Goal: Information Seeking & Learning: Find specific fact

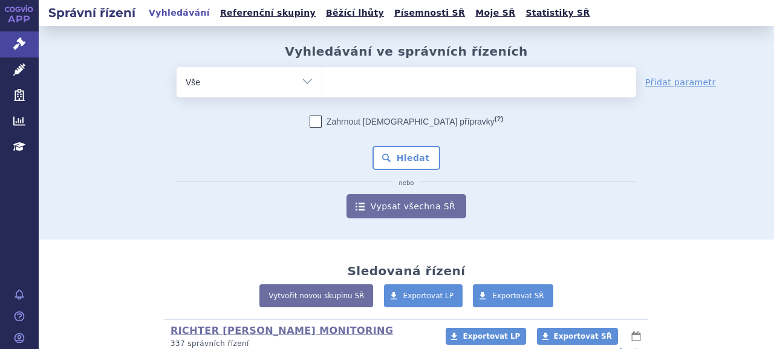
click at [359, 78] on ul at bounding box center [479, 79] width 314 height 25
click at [322, 78] on select at bounding box center [322, 82] width 1 height 30
paste input "1. Livmarli"
type input "1. Livmarli"
select select "1. Livmarli"
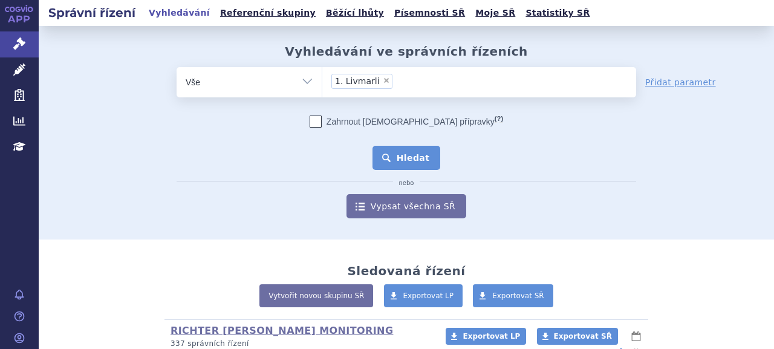
click at [397, 153] on button "Hledat" at bounding box center [407, 158] width 68 height 24
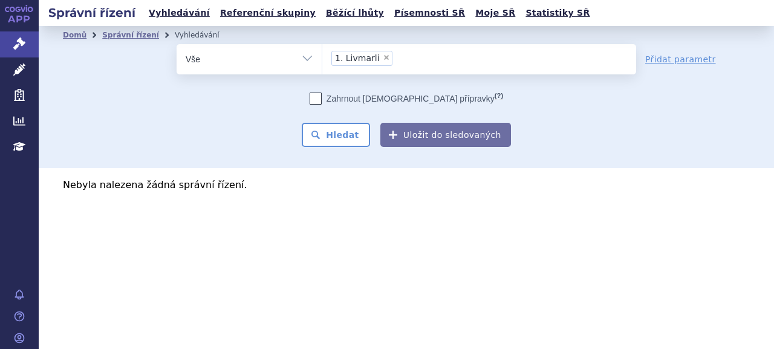
click at [383, 57] on span "×" at bounding box center [386, 57] width 7 height 7
click at [322, 57] on select "1. Livmarli" at bounding box center [322, 59] width 1 height 30
select select
type input "li"
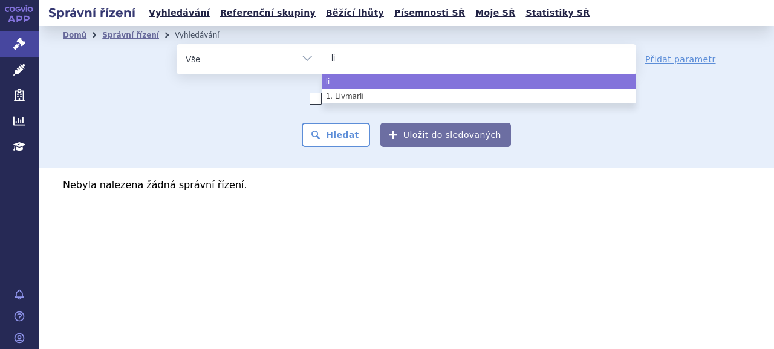
type input "liv"
type input "livmar"
type input "livmarli"
select select "livmarli"
click at [357, 152] on div "Domů Správní řízení Vyhledávání Vyhledávání ve správních řízeních odstranit Vše…" at bounding box center [406, 97] width 735 height 142
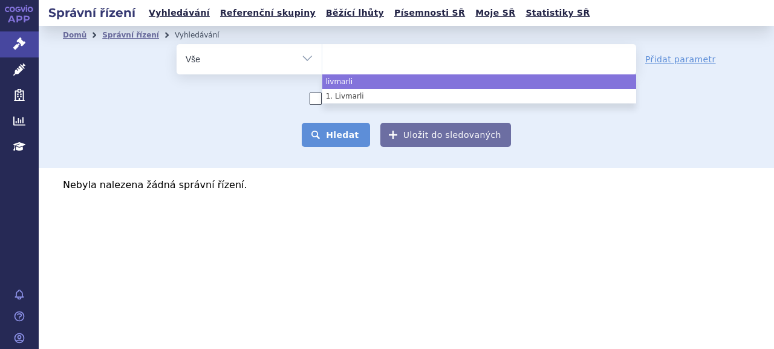
click at [357, 145] on button "Hledat" at bounding box center [336, 135] width 68 height 24
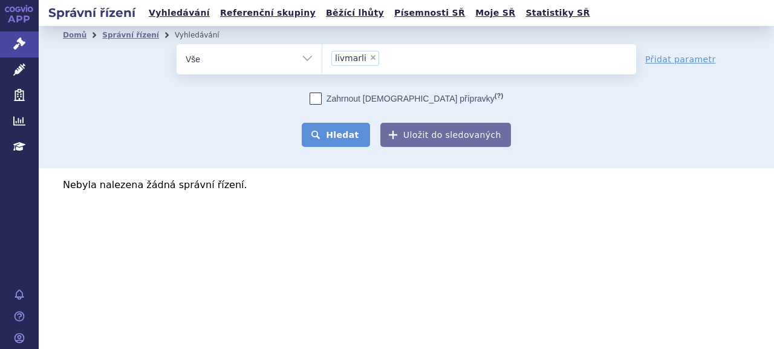
click at [357, 136] on button "Hledat" at bounding box center [336, 135] width 68 height 24
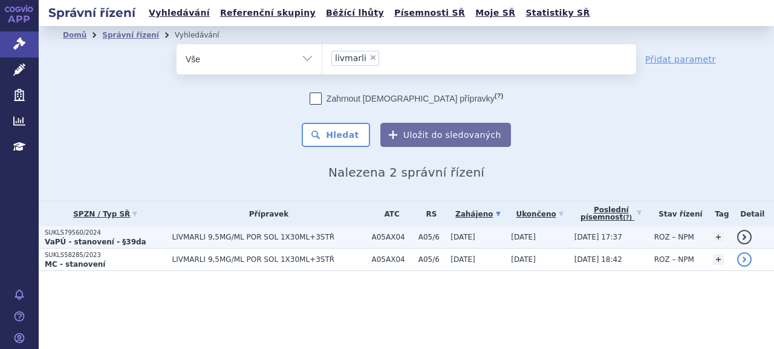
click at [84, 238] on strong "VaPÚ - stanovení - §39da" at bounding box center [96, 242] width 102 height 8
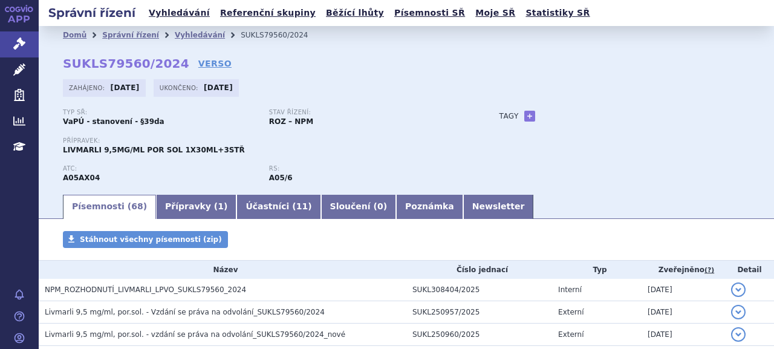
drag, startPoint x: 454, startPoint y: 154, endPoint x: 441, endPoint y: 171, distance: 21.2
click at [454, 154] on div "Přípravek: LIVMARLI 9,5MG/ML POR SOL 1X30ML+3STŘ" at bounding box center [269, 146] width 413 height 18
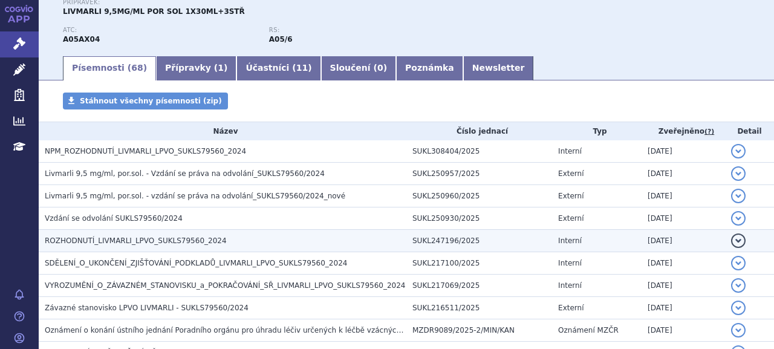
scroll to position [121, 0]
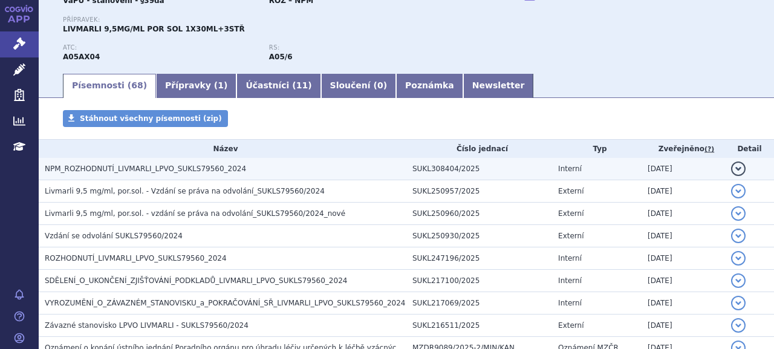
click at [183, 172] on span "NPM_ROZHODNUTÍ_LIVMARLI_LPVO_SUKLS79560_2024" at bounding box center [145, 169] width 201 height 8
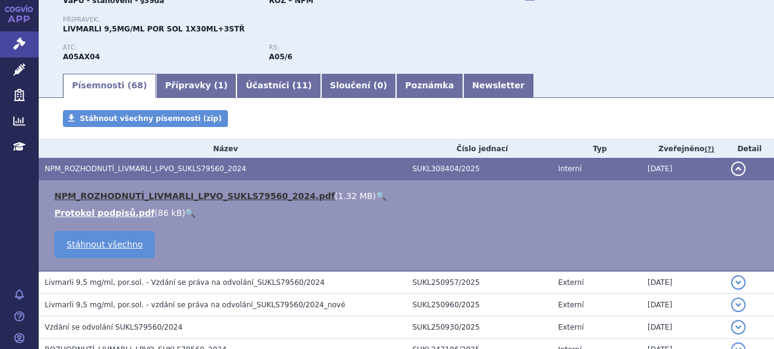
click at [247, 195] on link "NPM_ROZHODNUTÍ_LIVMARLI_LPVO_SUKLS79560_2024.pdf" at bounding box center [194, 196] width 281 height 10
click at [269, 200] on link "NPM_ROZHODNUTÍ_LIVMARLI_LPVO_SUKLS79560_2024.pdf" at bounding box center [194, 196] width 281 height 10
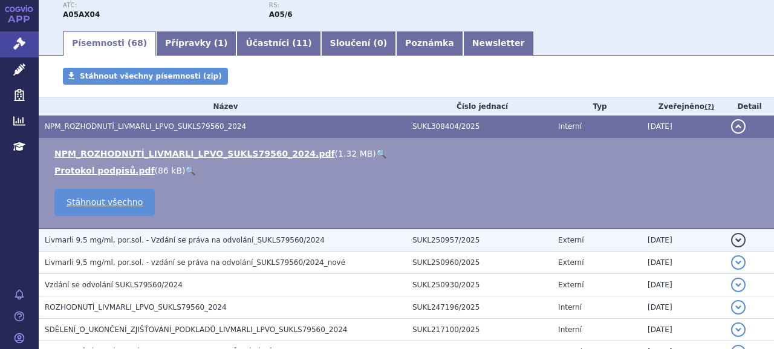
scroll to position [181, 0]
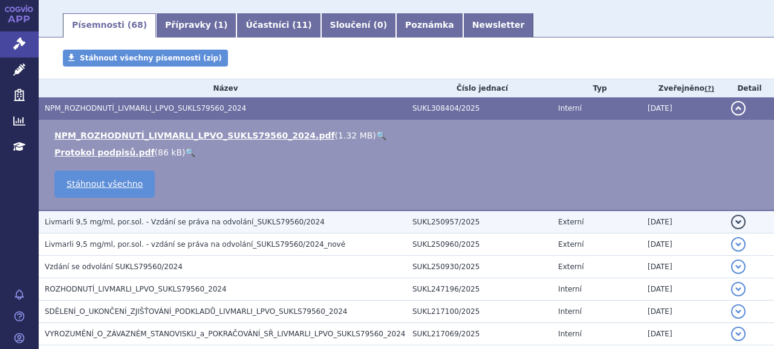
click at [221, 224] on span "Livmarli 9,5 mg/ml, por.sol. - Vzdání se práva na odvolání_SUKLS79560/2024" at bounding box center [185, 222] width 280 height 8
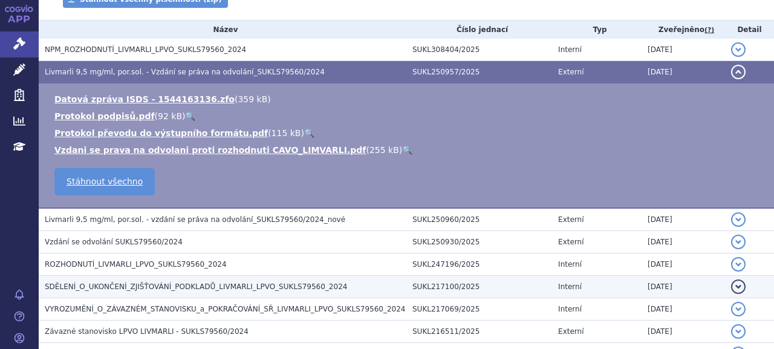
scroll to position [242, 0]
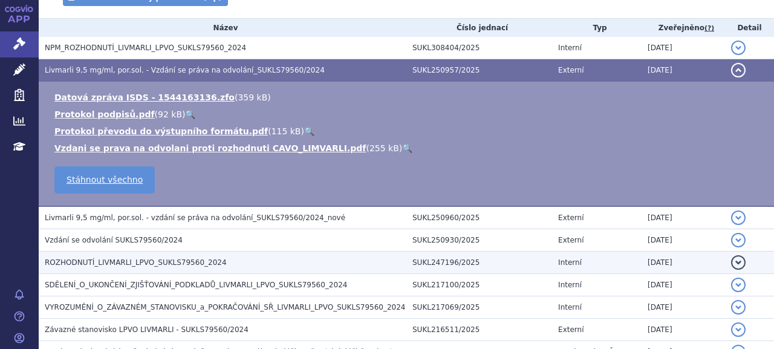
click at [184, 266] on span "ROZHODNUTÍ_LIVMARLI_LPVO_SUKLS79560_2024" at bounding box center [136, 262] width 182 height 8
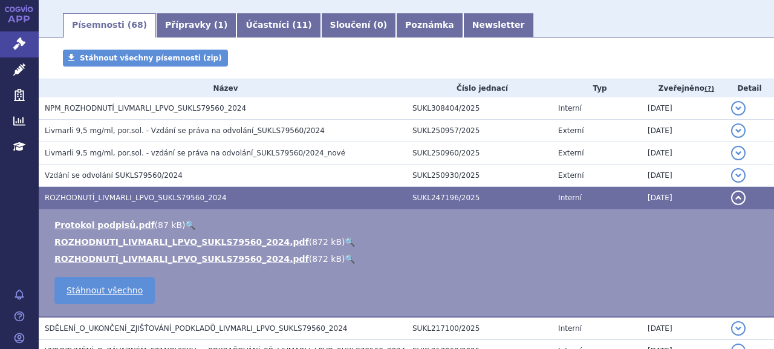
scroll to position [60, 0]
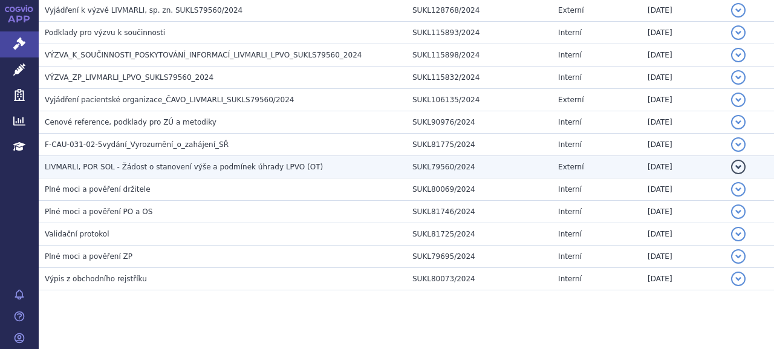
click at [132, 163] on span "LIVMARLI, POR SOL - Žádost o stanovení výše a podmínek úhrady LPVO (OT)" at bounding box center [184, 167] width 278 height 8
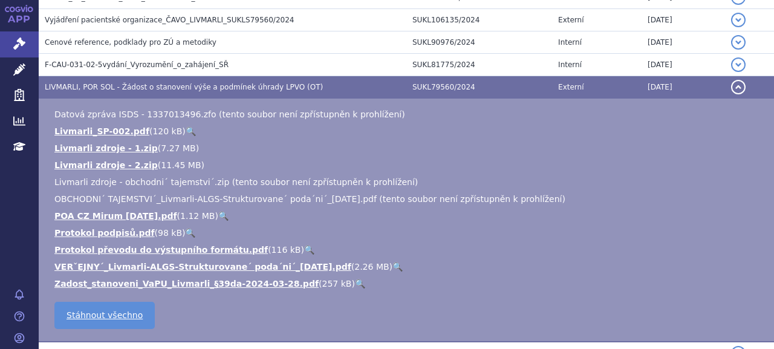
scroll to position [1632, 0]
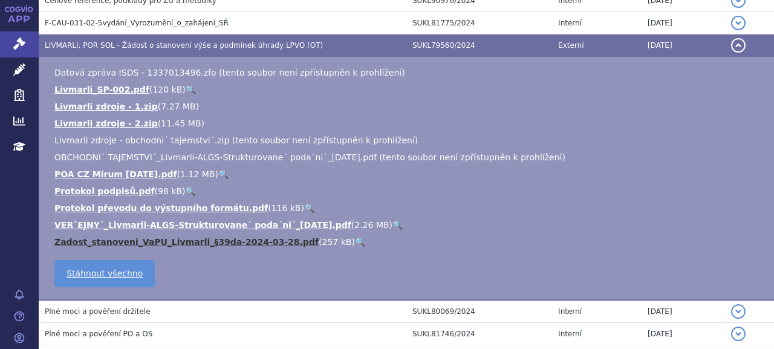
click at [158, 237] on link "Zadost_stanoveni_VaPU_Livmarli_§39da-2024-03-28.pdf" at bounding box center [186, 242] width 264 height 10
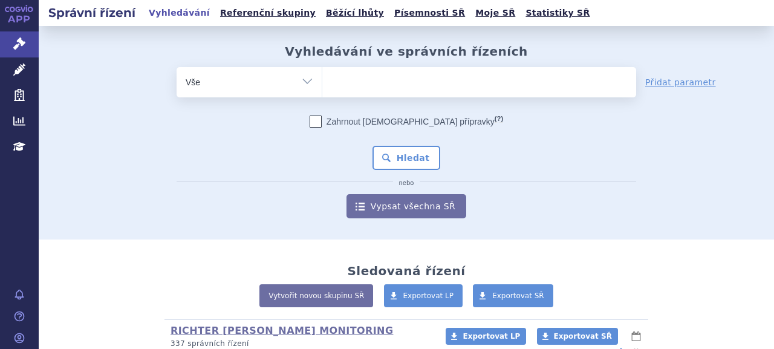
click at [308, 75] on select "Vše Spisová značka Typ SŘ Přípravek/SUKL kód Účastník/Držitel" at bounding box center [249, 80] width 145 height 27
click at [342, 79] on ul at bounding box center [479, 79] width 314 height 25
click at [322, 79] on select at bounding box center [322, 82] width 1 height 30
type input "li"
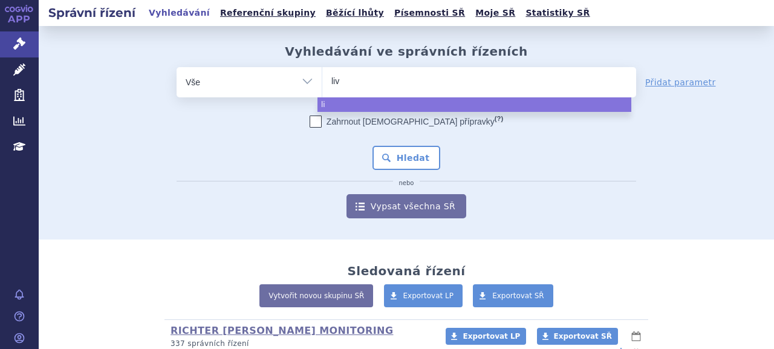
type input "livm"
type input "livmarl"
type input "livmarli"
select select "livmarli"
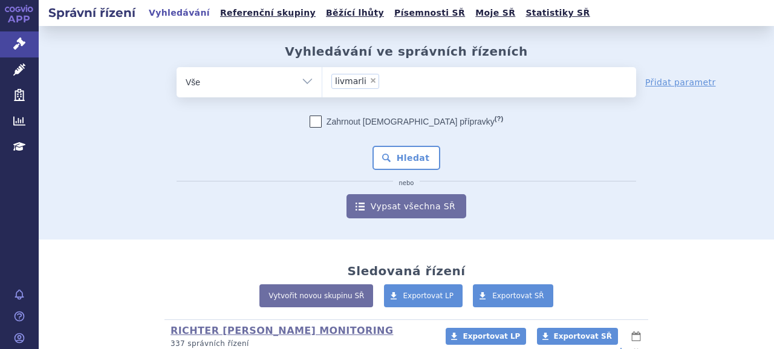
drag, startPoint x: 268, startPoint y: 74, endPoint x: 275, endPoint y: 77, distance: 7.3
click at [268, 74] on select "Vše Spisová značka Typ SŘ Přípravek/SUKL kód Účastník/Držitel" at bounding box center [249, 80] width 145 height 27
drag, startPoint x: 25, startPoint y: 67, endPoint x: 244, endPoint y: 67, distance: 218.4
click at [25, 67] on link "Léčivé přípravky" at bounding box center [19, 69] width 39 height 25
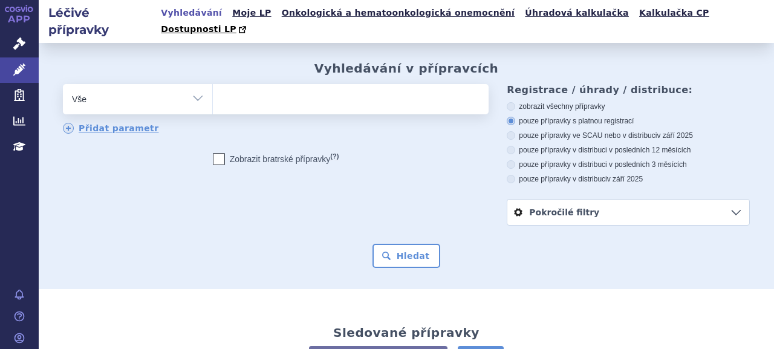
click at [380, 94] on ul at bounding box center [349, 96] width 273 height 25
click at [213, 94] on select at bounding box center [212, 98] width 1 height 30
type input "li"
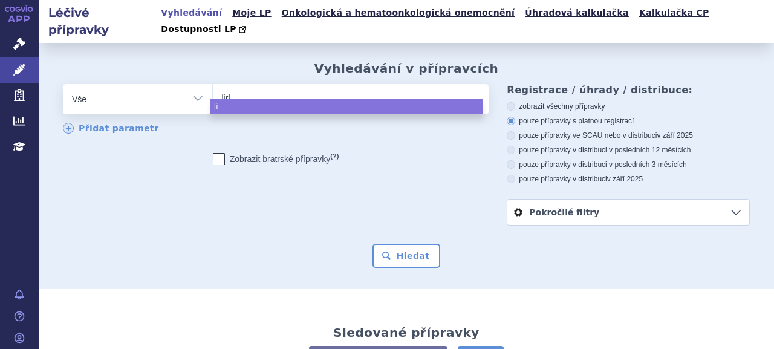
type input "lirli"
type input "lirl"
type input "li"
type input "livm"
type input "livma"
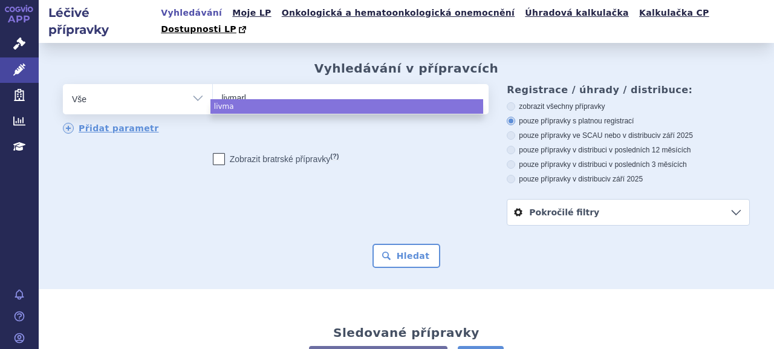
type input "livmarli"
select select "livmarli"
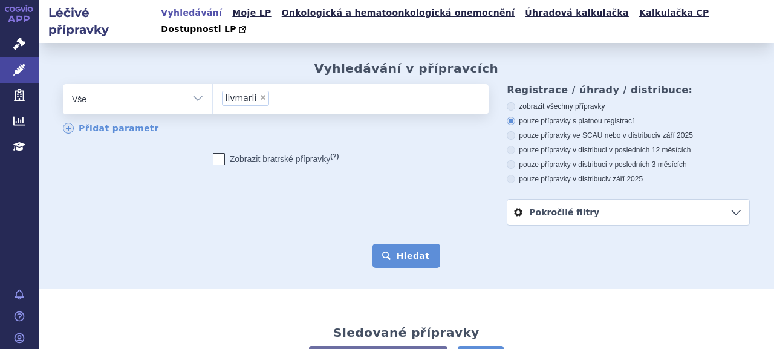
click at [403, 244] on button "Hledat" at bounding box center [407, 256] width 68 height 24
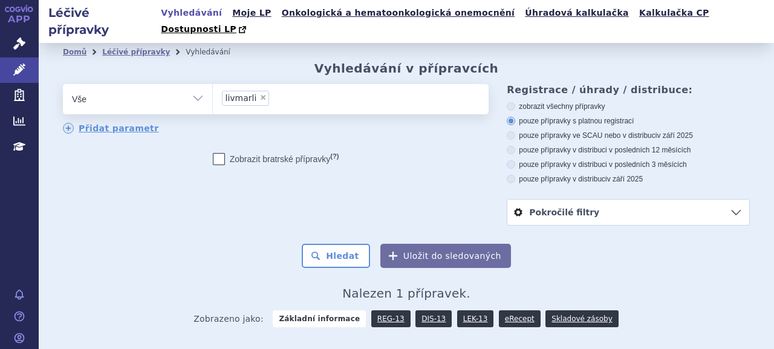
scroll to position [87, 0]
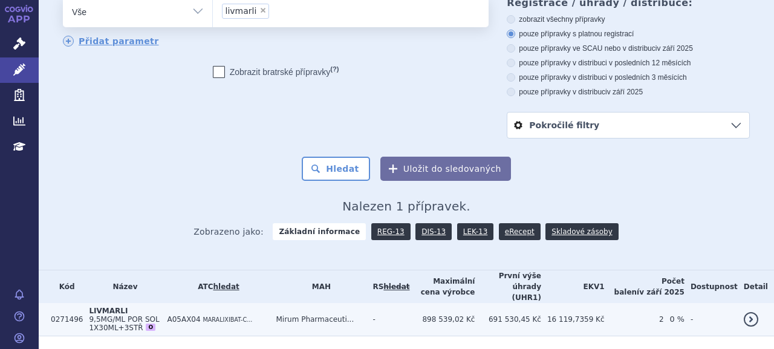
click at [109, 307] on span "LIVMARLI" at bounding box center [108, 311] width 39 height 8
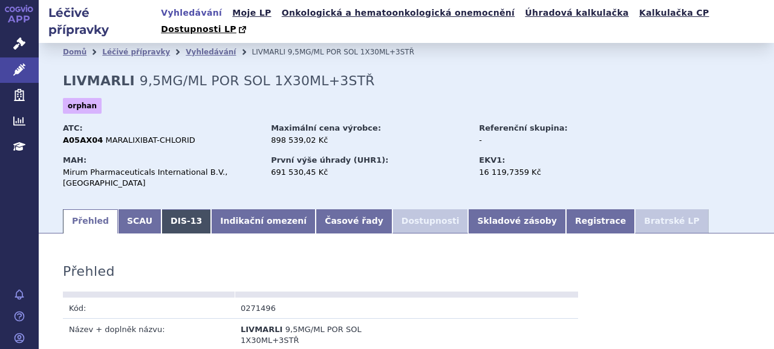
click at [172, 209] on link "DIS-13" at bounding box center [186, 221] width 50 height 24
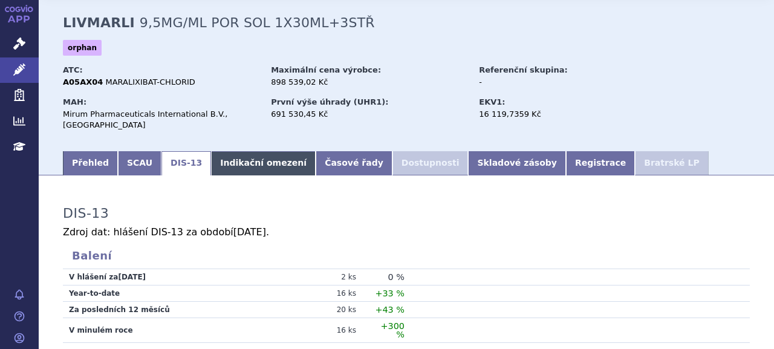
scroll to position [119, 0]
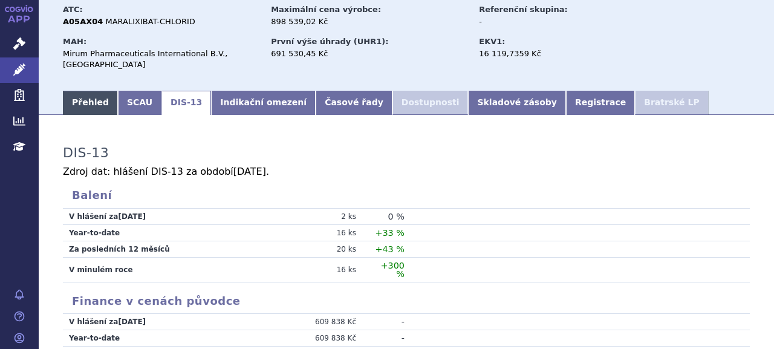
click at [100, 91] on link "Přehled" at bounding box center [90, 103] width 55 height 24
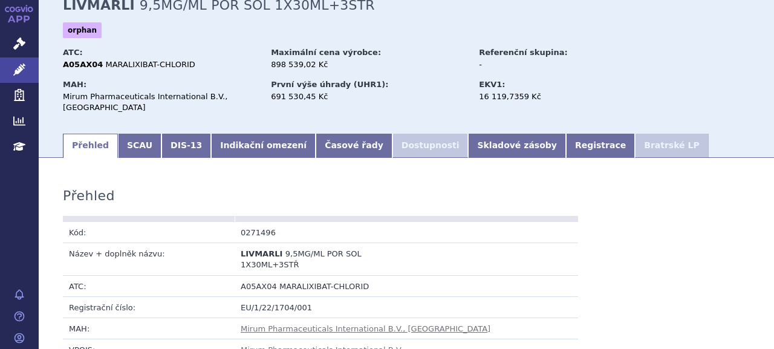
scroll to position [58, 0]
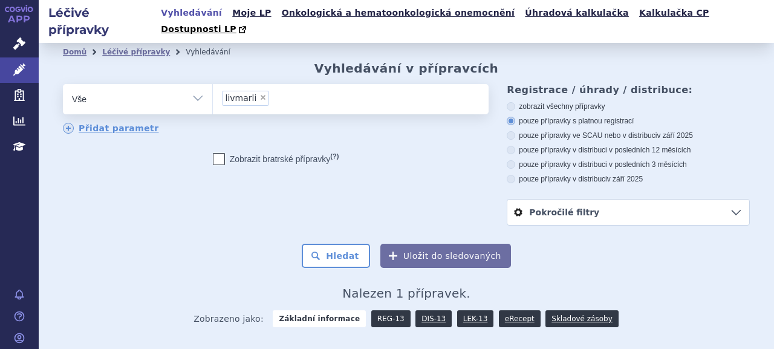
click at [383, 310] on link "REG-13" at bounding box center [390, 318] width 39 height 17
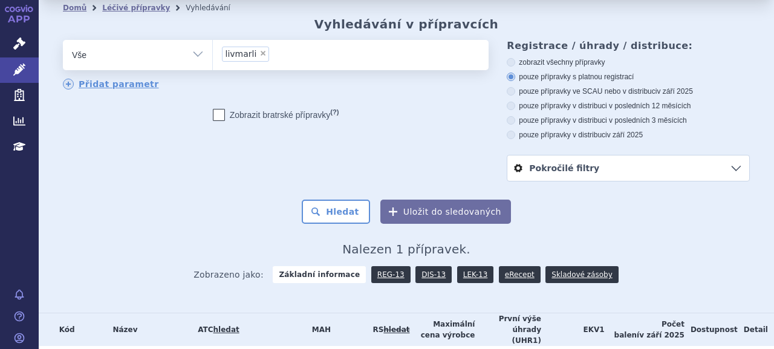
scroll to position [87, 0]
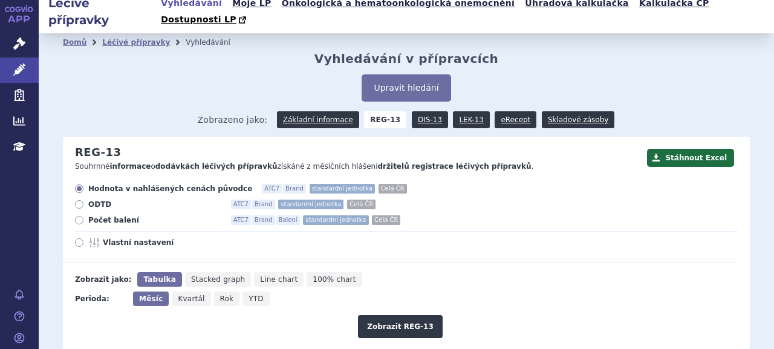
drag, startPoint x: 123, startPoint y: 201, endPoint x: 375, endPoint y: 204, distance: 252.2
click at [123, 215] on span "Počet balení" at bounding box center [154, 220] width 133 height 10
click at [84, 218] on input "Počet balení ATC7 Brand Balení standardní jednotka Celá ČR" at bounding box center [80, 222] width 8 height 8
radio input "true"
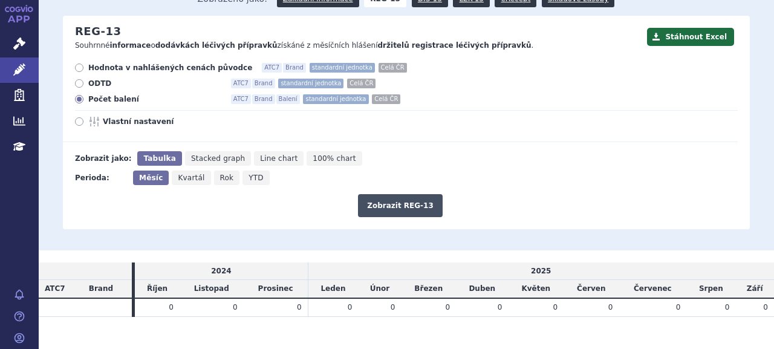
drag, startPoint x: 401, startPoint y: 189, endPoint x: 406, endPoint y: 194, distance: 6.4
click at [402, 194] on button "Zobrazit REG-13" at bounding box center [400, 205] width 85 height 23
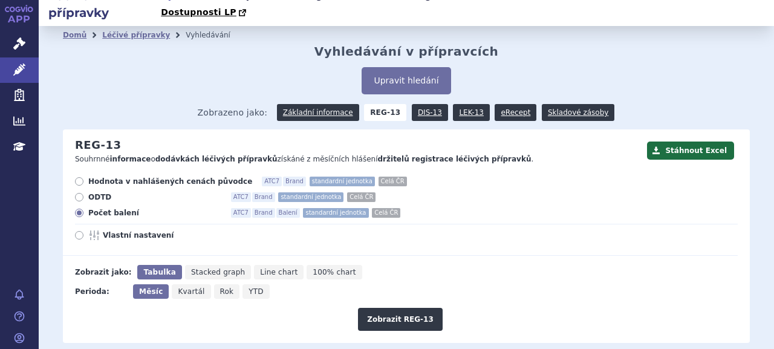
scroll to position [10, 0]
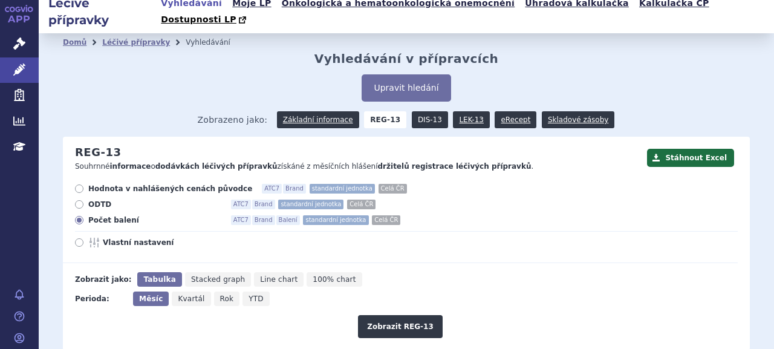
click at [416, 111] on link "DIS-13" at bounding box center [430, 119] width 36 height 17
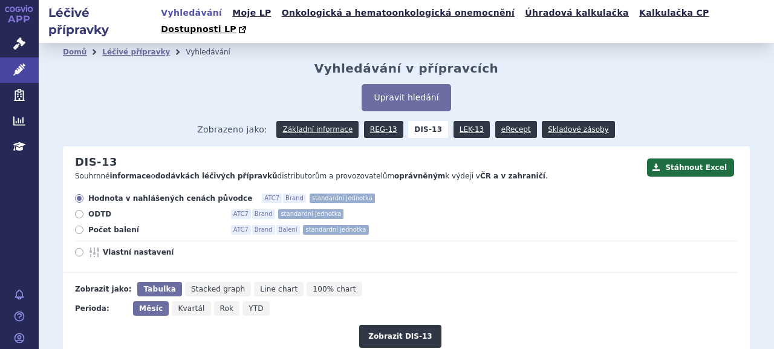
scroll to position [121, 0]
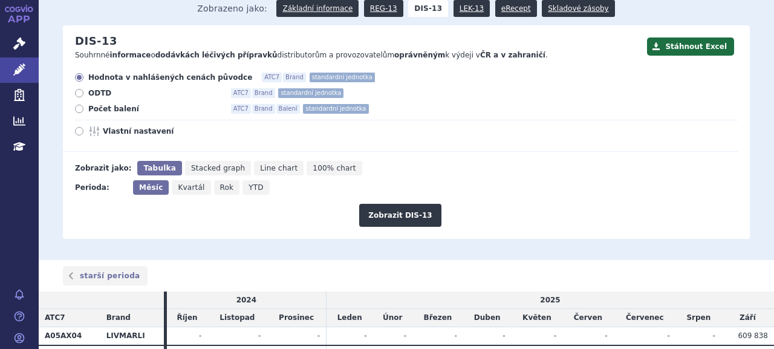
click at [105, 99] on div "Hodnota v nahlášených cenách původce ATC7 Brand standardní jednotka ODTD ATC7 B…" at bounding box center [400, 112] width 675 height 79
click at [86, 104] on label "Počet balení ATC7 Brand Balení standardní jednotka" at bounding box center [406, 109] width 663 height 10
click at [84, 106] on input "Počet balení ATC7 Brand Balení standardní jednotka" at bounding box center [80, 110] width 8 height 8
radio input "true"
drag, startPoint x: 379, startPoint y: 183, endPoint x: 386, endPoint y: 199, distance: 18.1
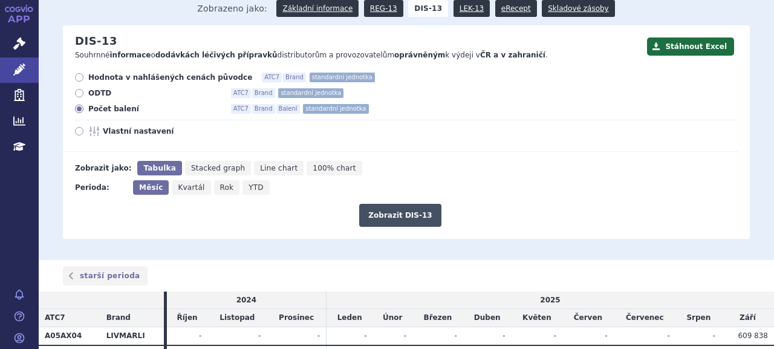
click at [379, 195] on div "Zobrazit DIS-13" at bounding box center [400, 211] width 675 height 32
click at [386, 204] on button "Zobrazit DIS-13" at bounding box center [400, 215] width 82 height 23
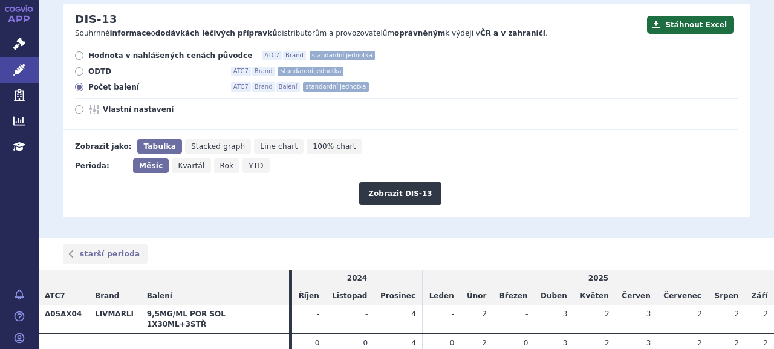
scroll to position [168, 0]
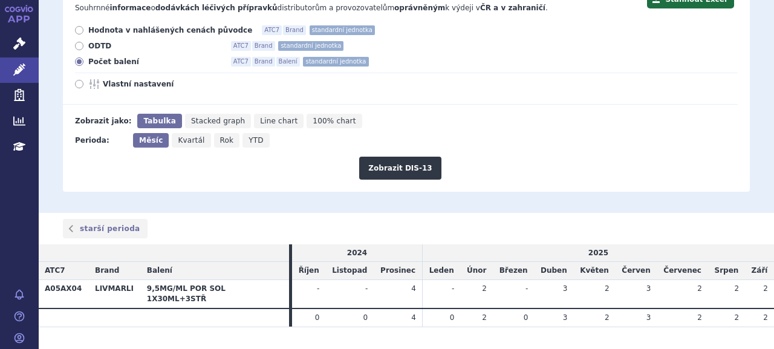
drag, startPoint x: 329, startPoint y: 263, endPoint x: 386, endPoint y: 276, distance: 58.8
click at [329, 263] on td "Listopad" at bounding box center [349, 271] width 48 height 18
click at [237, 308] on th at bounding box center [215, 317] width 148 height 18
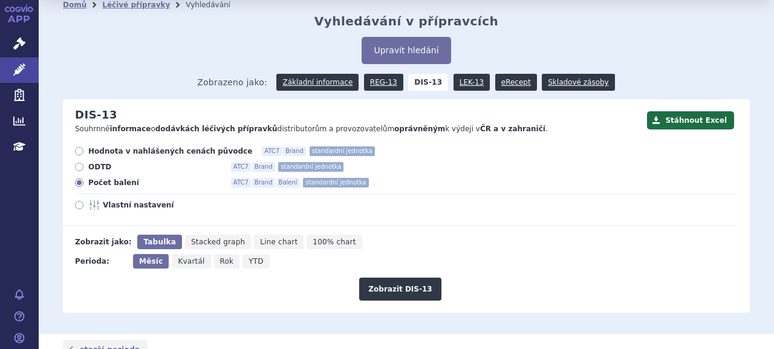
scroll to position [0, 0]
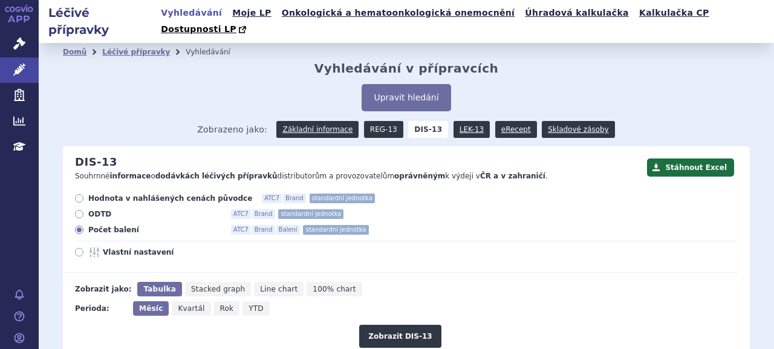
click at [377, 121] on link "REG-13" at bounding box center [383, 129] width 39 height 17
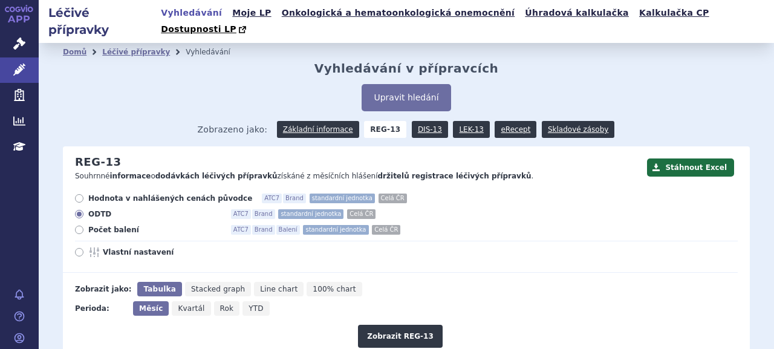
scroll to position [131, 0]
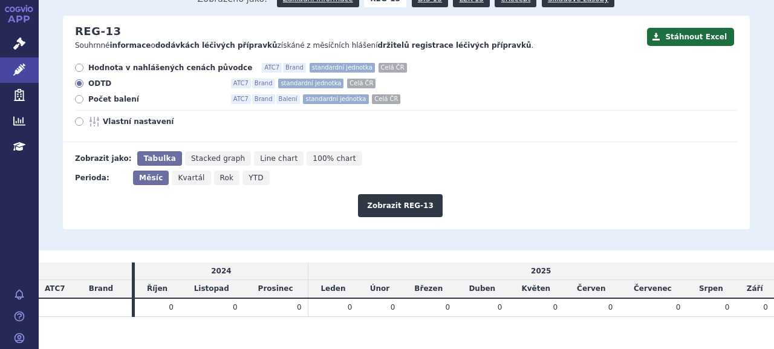
click at [96, 94] on span "Počet balení" at bounding box center [154, 99] width 133 height 10
click at [84, 97] on input "Počet balení ATC7 Brand Balení standardní jednotka Celá ČR" at bounding box center [80, 101] width 8 height 8
radio input "true"
click at [399, 195] on button "Zobrazit REG-13" at bounding box center [400, 205] width 85 height 23
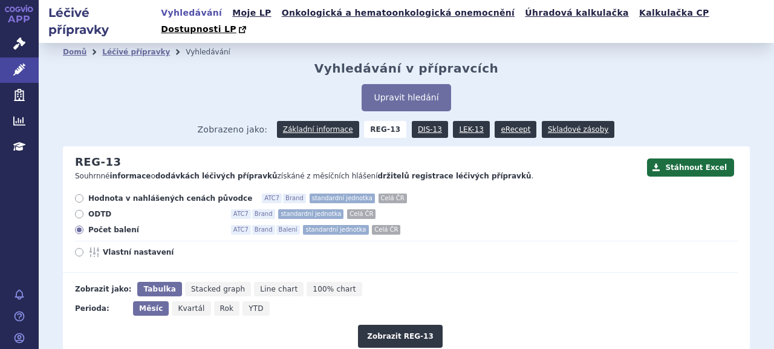
scroll to position [131, 0]
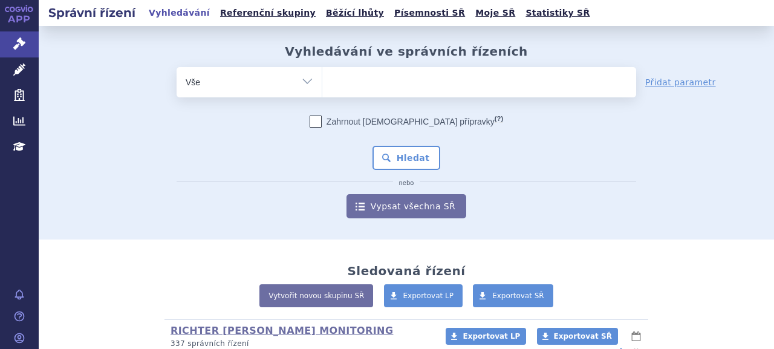
type input "SUKLS280529/2025"
click at [393, 165] on button "Hledat" at bounding box center [407, 158] width 68 height 24
select select "SUKLS280529/2025"
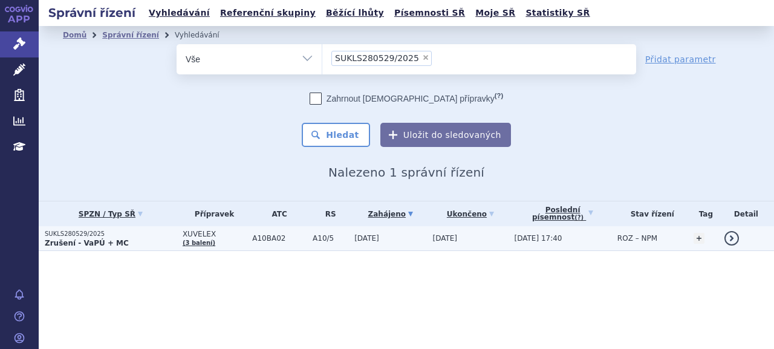
click at [82, 239] on strong "Zrušení - VaPÚ + MC" at bounding box center [87, 243] width 84 height 8
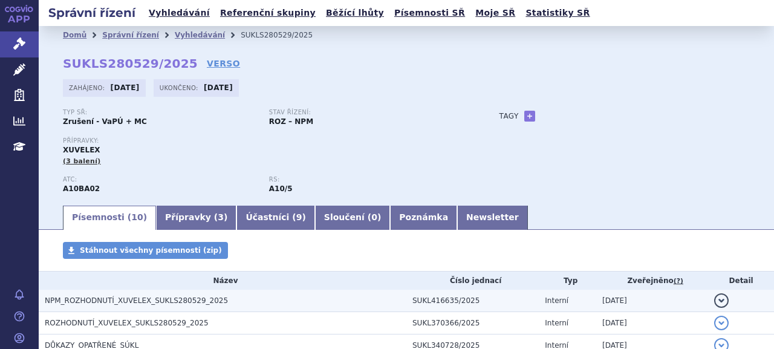
click at [111, 299] on span "NPM_ROZHODNUTÍ_XUVELEX_SUKLS280529_2025" at bounding box center [136, 300] width 183 height 8
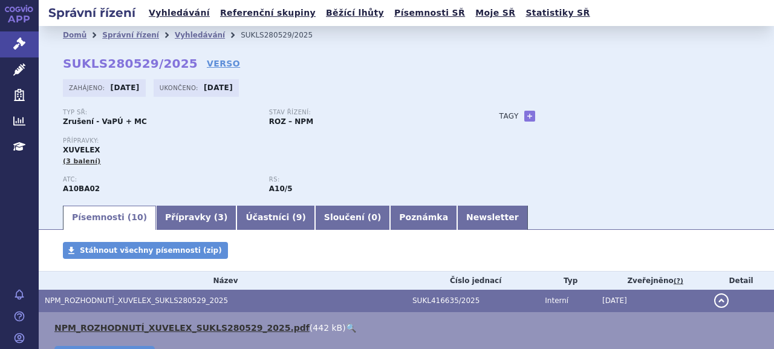
click at [128, 330] on link "NPM_ROZHODNUTÍ_XUVELEX_SUKLS280529_2025.pdf" at bounding box center [181, 328] width 255 height 10
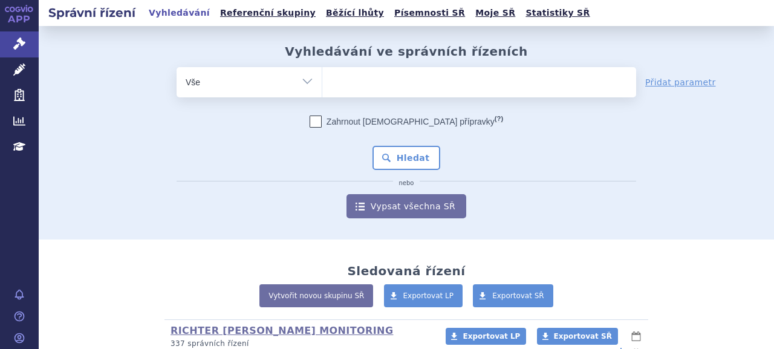
click at [353, 72] on ul at bounding box center [479, 79] width 314 height 25
click at [322, 72] on select at bounding box center [322, 82] width 1 height 30
click at [357, 79] on ul at bounding box center [479, 79] width 314 height 25
click at [322, 79] on select at bounding box center [322, 82] width 1 height 30
type input "vo"
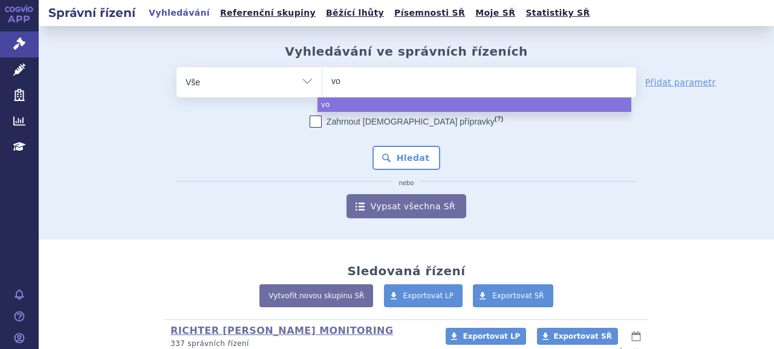
type input "vox"
type input "voxzo"
type input "voxzogo"
select select "voxzogo"
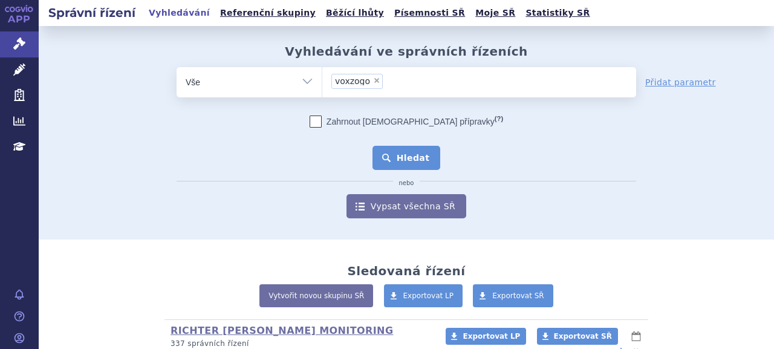
click at [393, 147] on button "Hledat" at bounding box center [407, 158] width 68 height 24
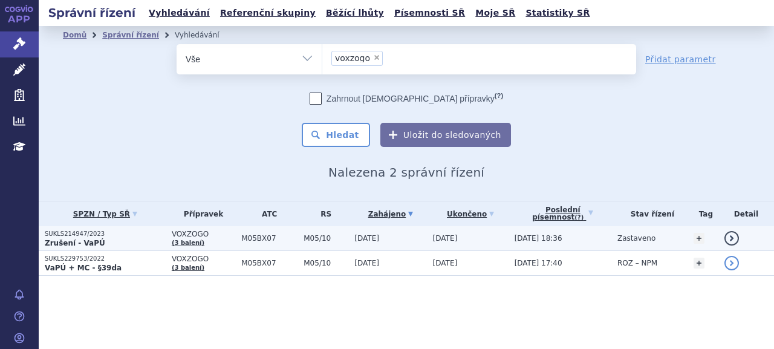
click at [97, 237] on p "SUKLS214947/2023" at bounding box center [105, 234] width 121 height 8
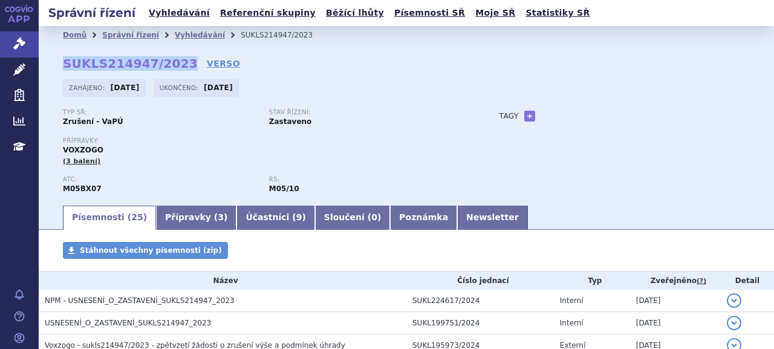
drag, startPoint x: 60, startPoint y: 64, endPoint x: 173, endPoint y: 65, distance: 112.5
click at [173, 65] on div "Domů Správní řízení Vyhledávání SUKLS214947/2023 SUKLS214947/2023 VERSO [GEOGRA…" at bounding box center [406, 124] width 735 height 160
copy strong "SUKLS214947/2023"
